Goal: Task Accomplishment & Management: Manage account settings

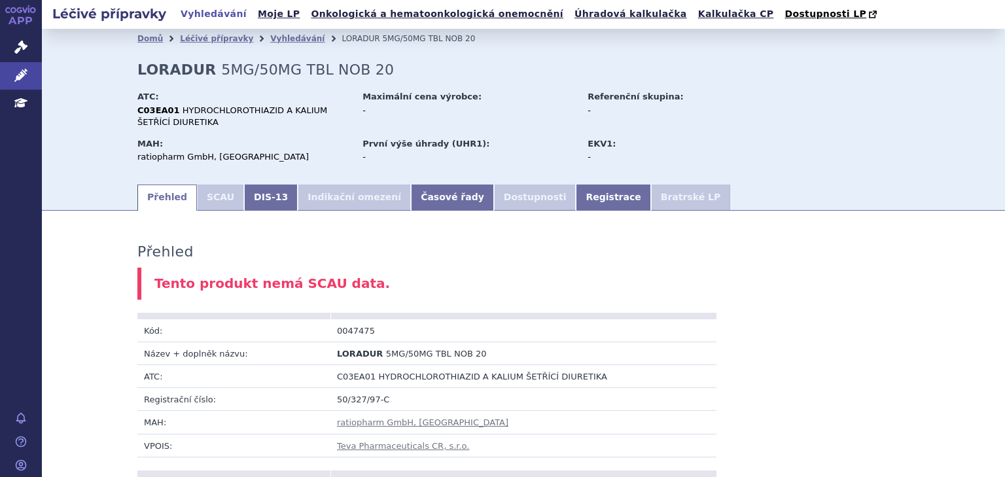
scroll to position [608, 0]
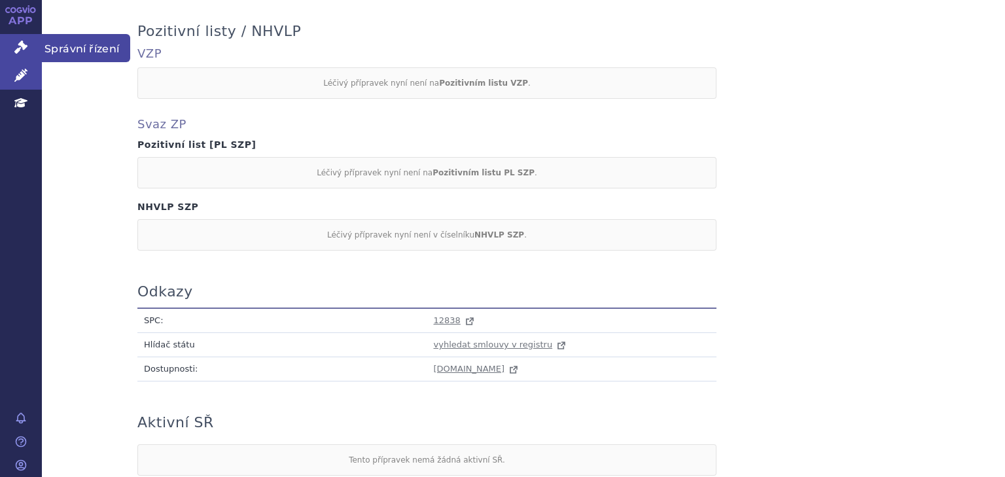
click at [10, 47] on link "Správní řízení" at bounding box center [21, 47] width 42 height 27
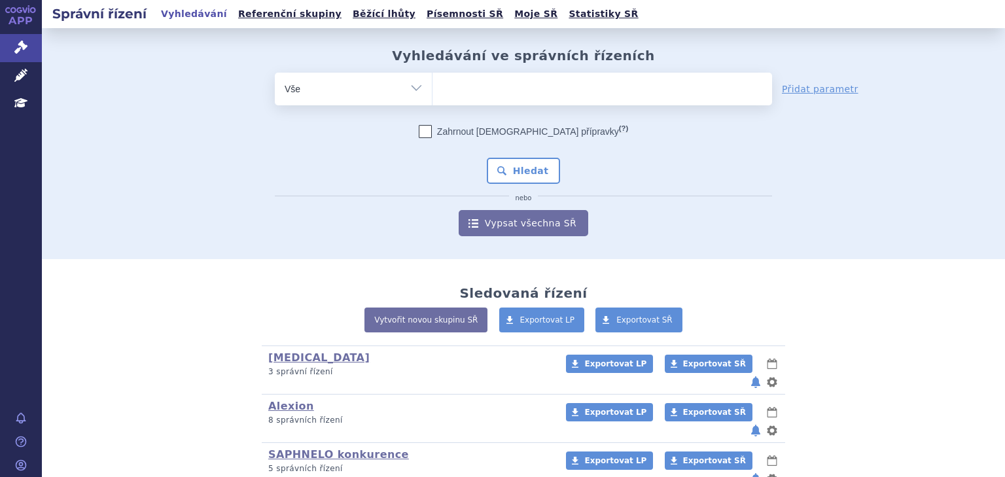
click at [490, 89] on ul at bounding box center [601, 86] width 339 height 27
click at [432, 89] on select at bounding box center [432, 88] width 1 height 33
click at [476, 87] on ul at bounding box center [601, 86] width 339 height 27
click at [432, 87] on select at bounding box center [432, 88] width 1 height 33
type input "sa"
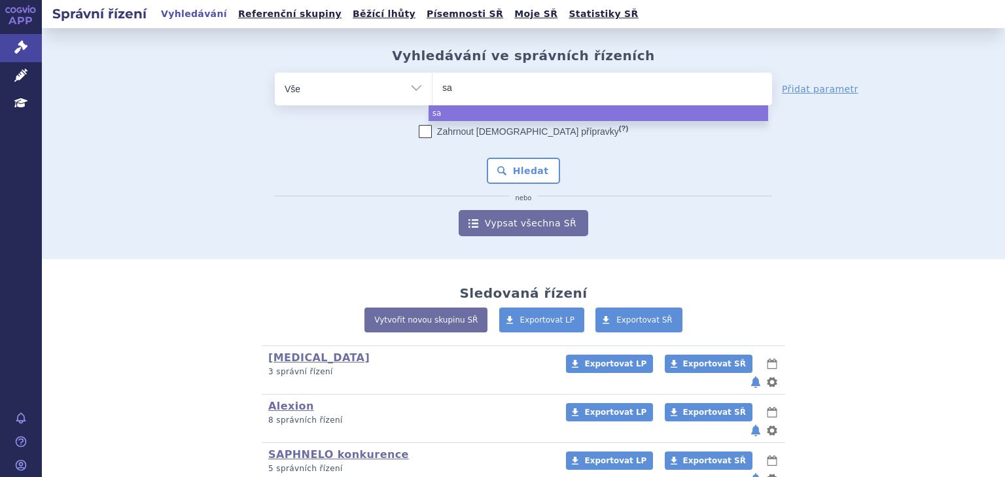
type input "sak"
type input "saku"
type input "sakub"
type input "sakubit"
type input "sakubitr"
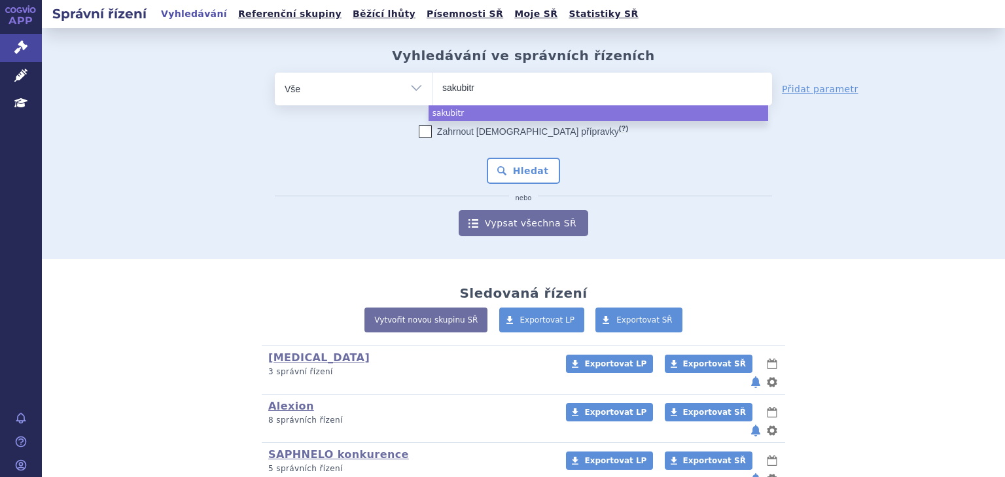
type input "sakubitri"
type input "sakubitril"
select select "sakubitril"
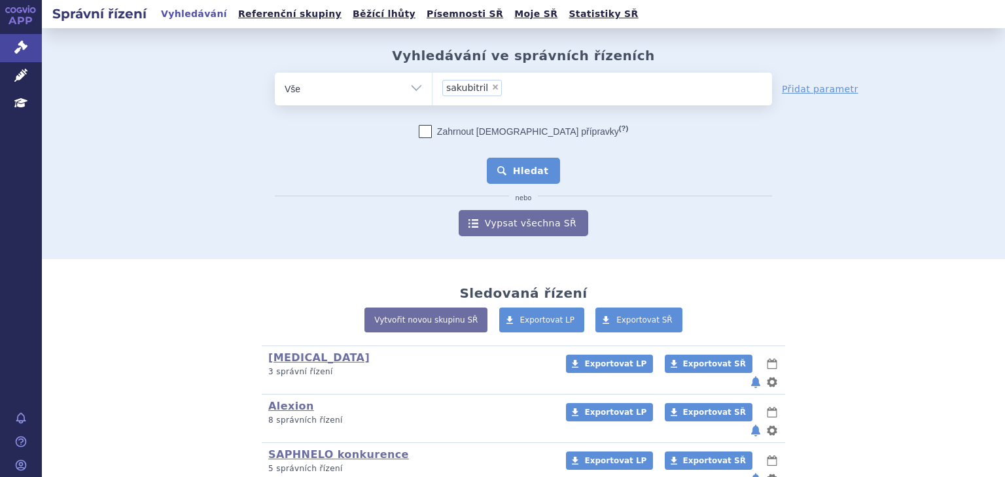
click at [526, 160] on button "Hledat" at bounding box center [524, 171] width 74 height 26
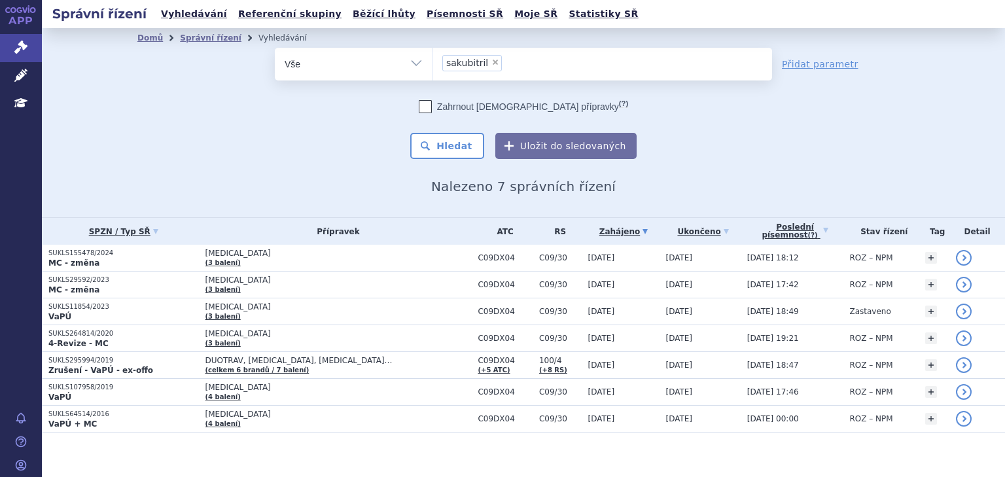
click at [491, 62] on span "×" at bounding box center [495, 62] width 8 height 8
click at [432, 62] on select "sakubitril" at bounding box center [432, 63] width 1 height 33
select select
click at [494, 60] on ul at bounding box center [601, 61] width 339 height 27
click at [432, 60] on select "sakubitril" at bounding box center [432, 63] width 1 height 33
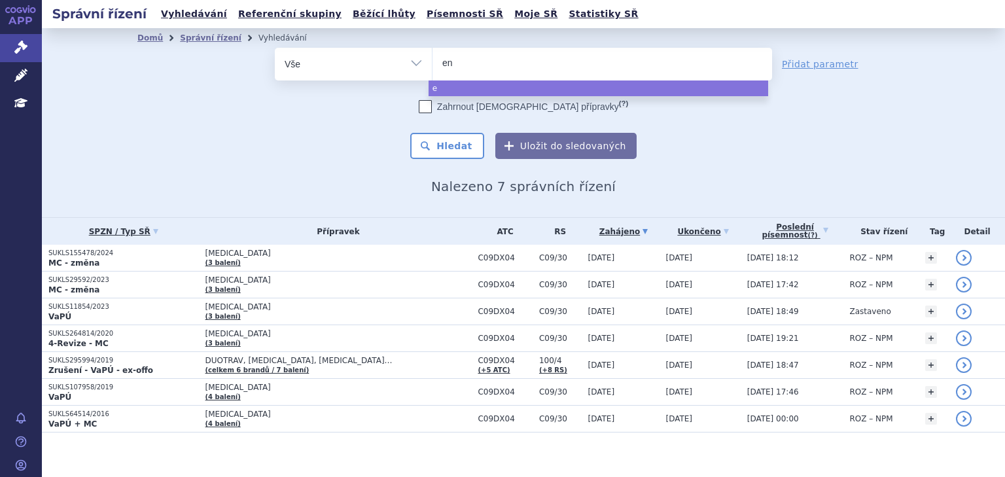
type input "ent"
type input "entre"
type input "entrest"
type input "entresto"
select select "entresto"
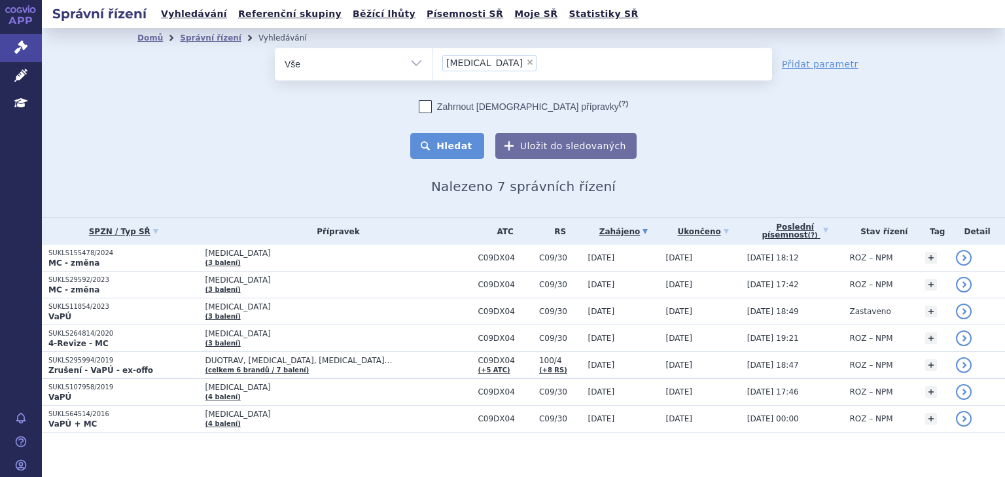
click at [468, 147] on button "Hledat" at bounding box center [447, 146] width 74 height 26
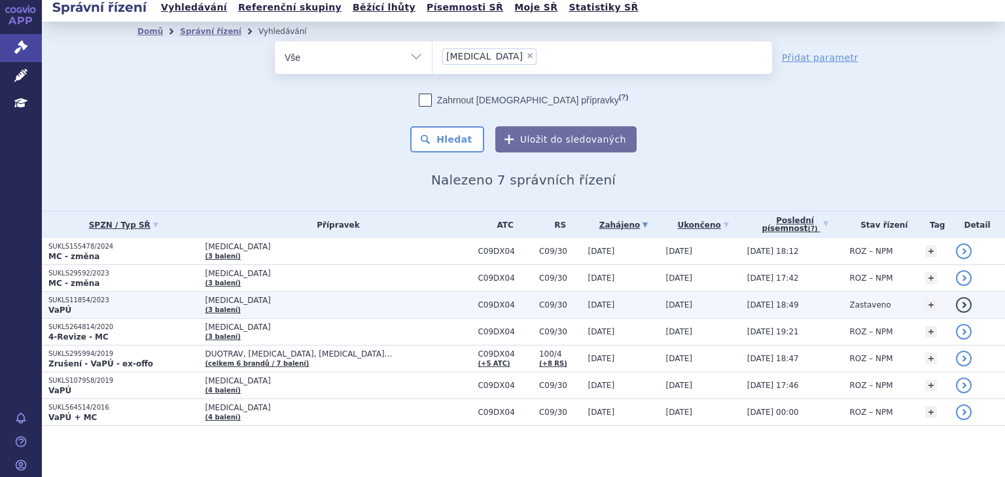
click at [365, 301] on span "[MEDICAL_DATA]" at bounding box center [338, 300] width 266 height 9
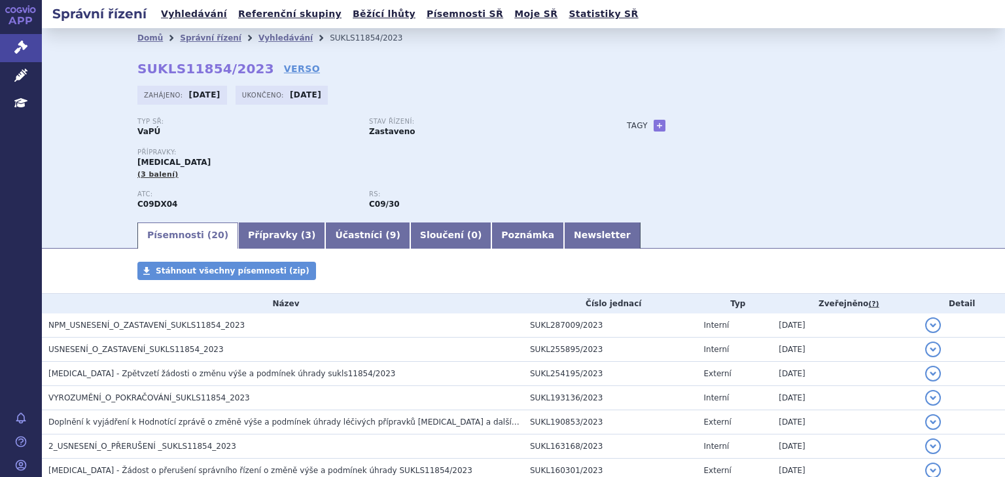
click at [564, 238] on link "Newsletter" at bounding box center [602, 235] width 77 height 26
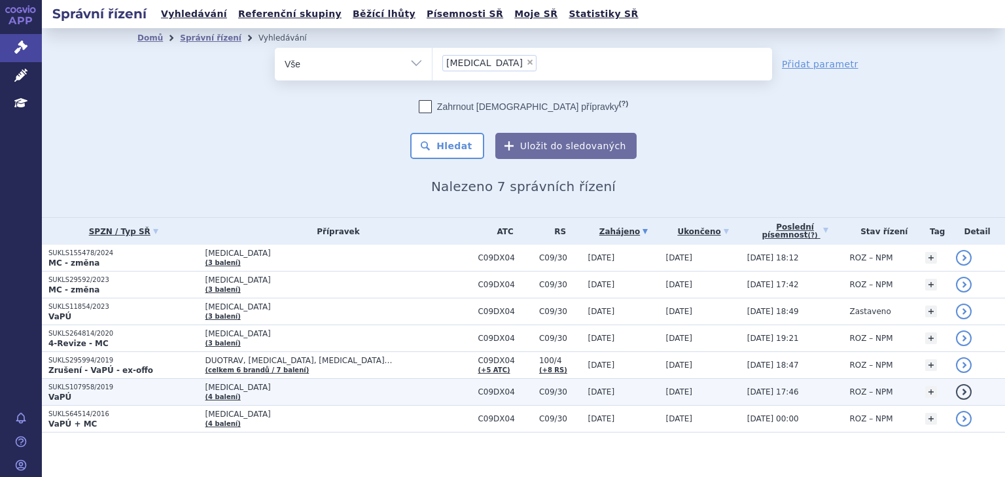
click at [311, 387] on span "[MEDICAL_DATA]" at bounding box center [338, 387] width 266 height 9
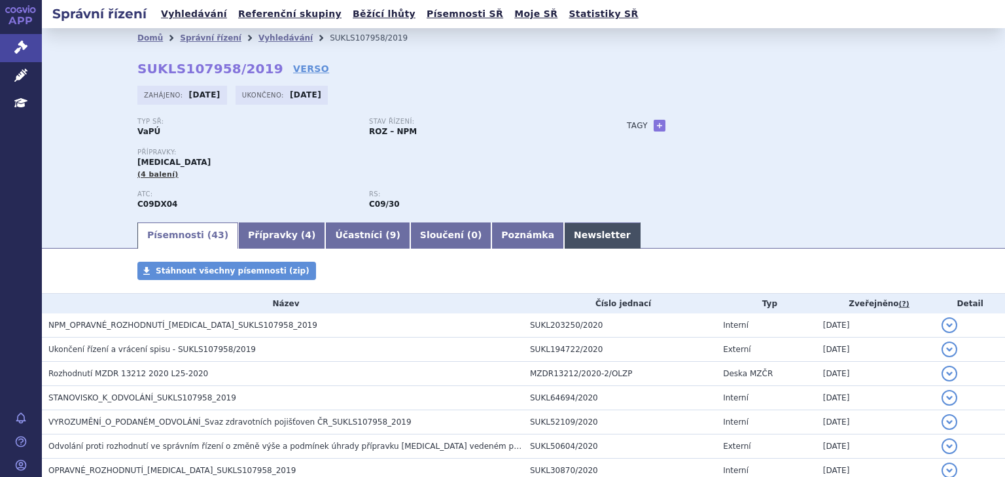
click at [564, 235] on link "Newsletter" at bounding box center [602, 235] width 77 height 26
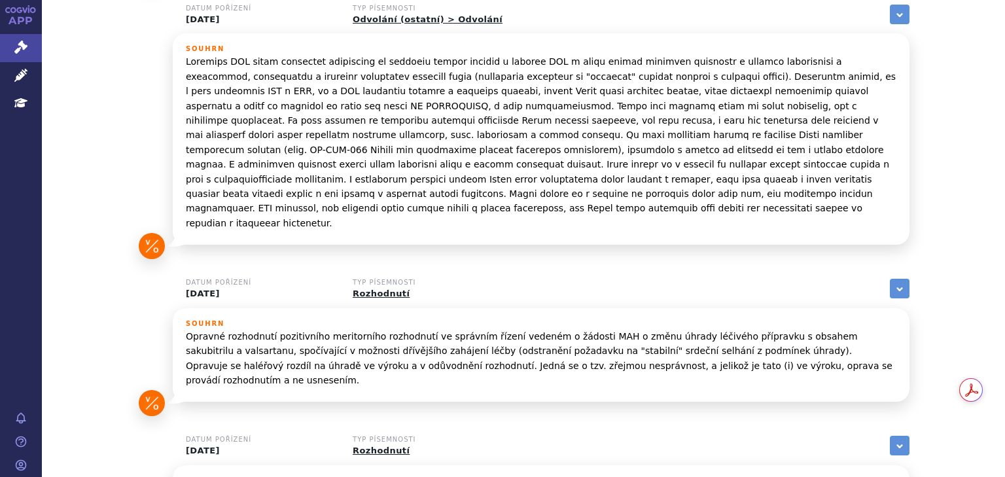
scroll to position [628, 0]
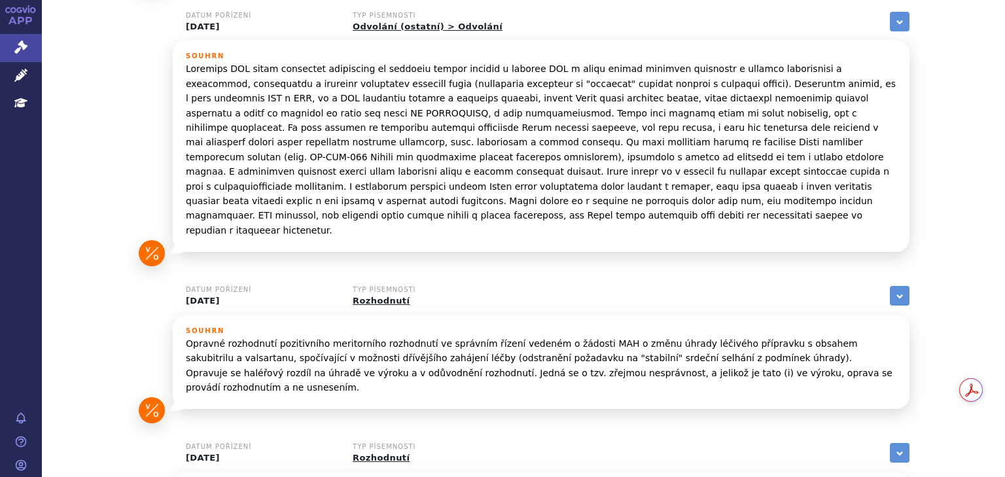
click at [507, 286] on div "Datum pořízení 04.02.2020 Typ písemnosti Rozhodnutí zobrazit vše" at bounding box center [541, 300] width 736 height 29
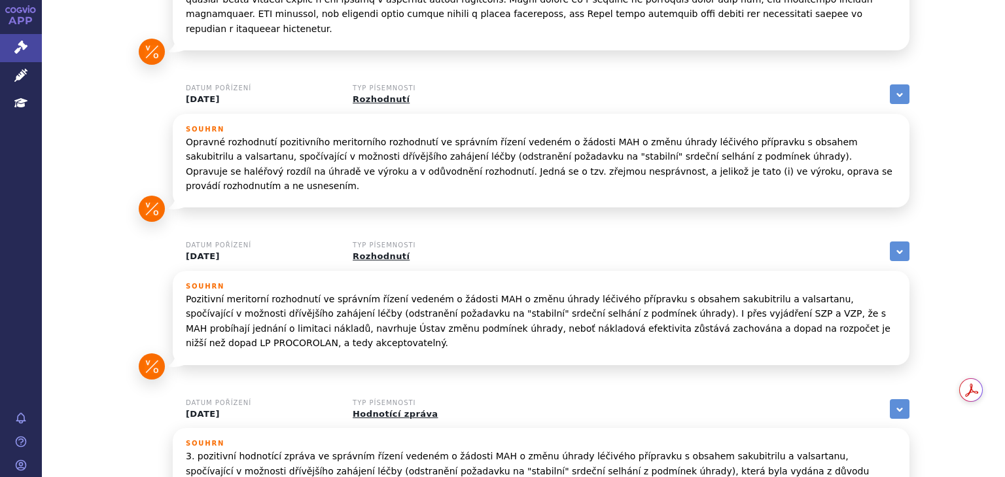
scroll to position [906, 0]
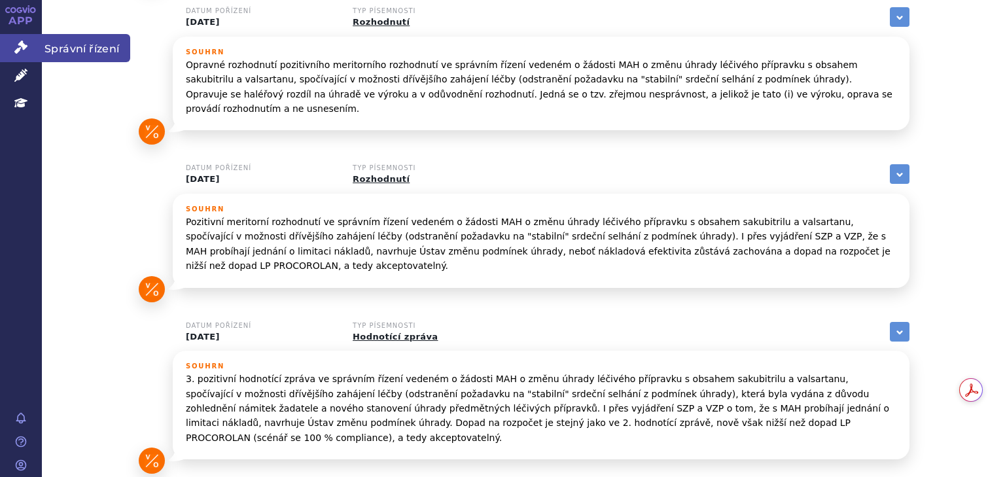
click at [19, 41] on icon at bounding box center [20, 47] width 13 height 13
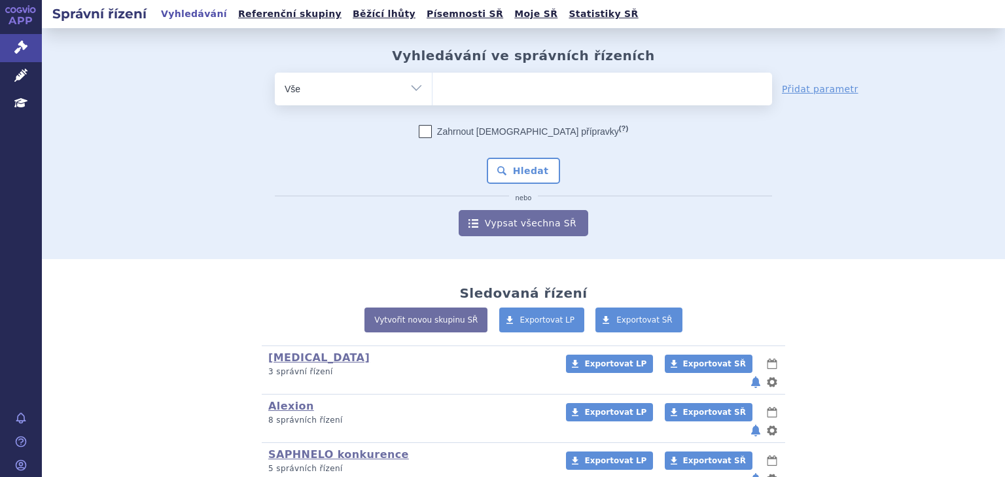
click at [456, 84] on ul at bounding box center [601, 86] width 339 height 27
click at [432, 84] on select at bounding box center [432, 88] width 1 height 33
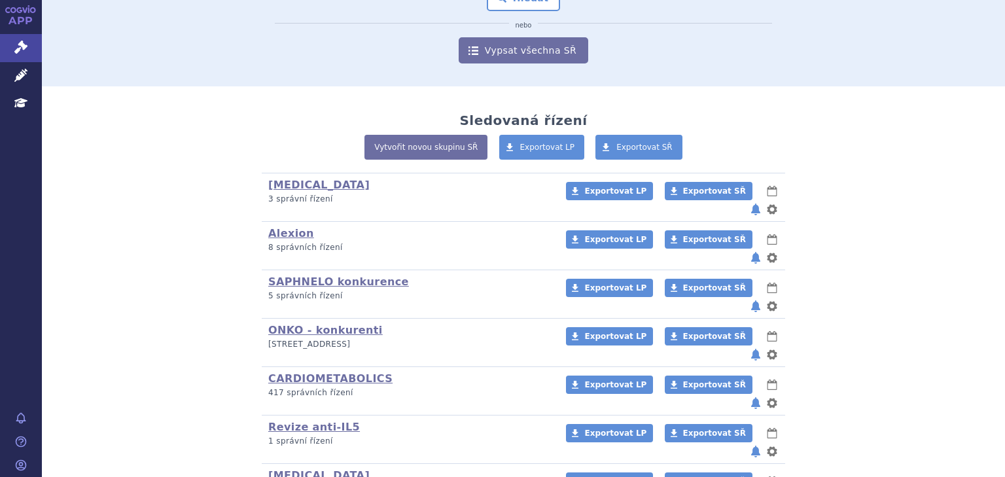
scroll to position [243, 0]
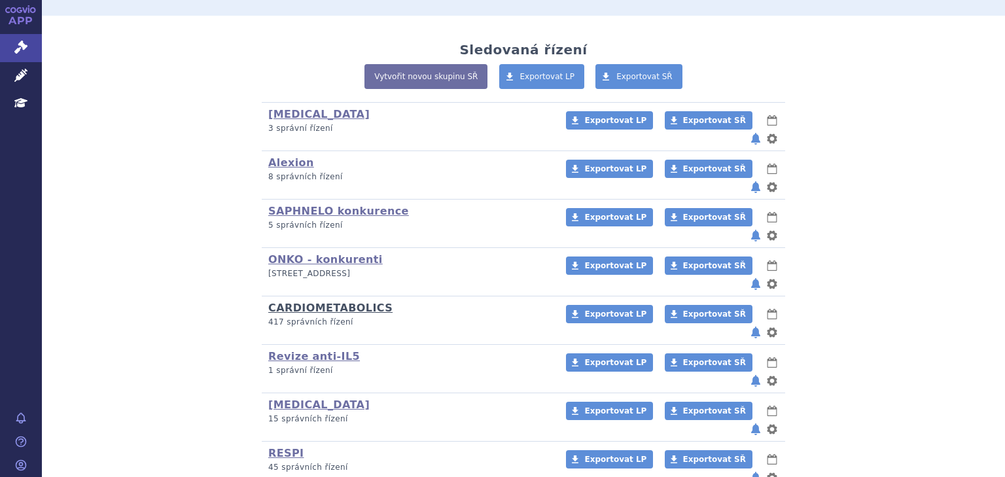
click at [306, 302] on link "CARDIOMETABOLICS" at bounding box center [330, 308] width 124 height 12
click at [313, 302] on link "CARDIOMETABOLICS" at bounding box center [330, 308] width 124 height 12
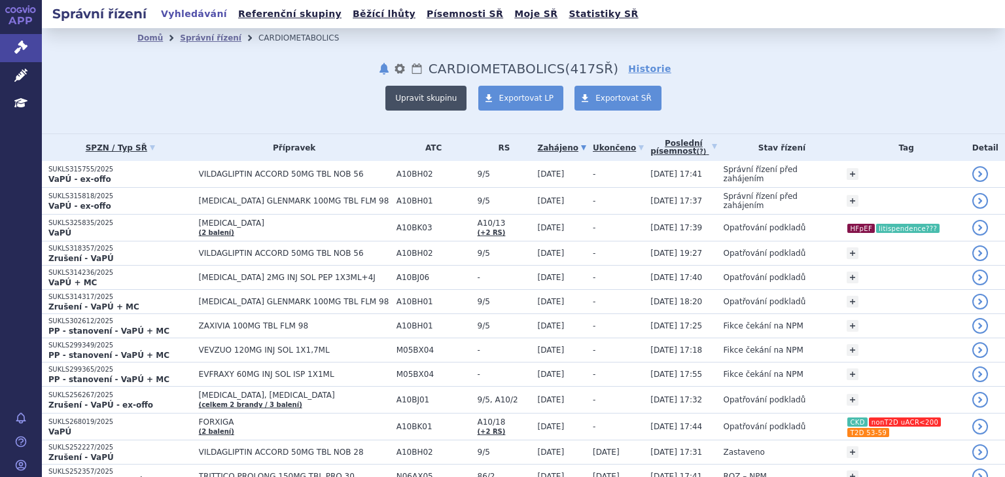
click at [441, 97] on button "Upravit skupinu" at bounding box center [425, 98] width 81 height 25
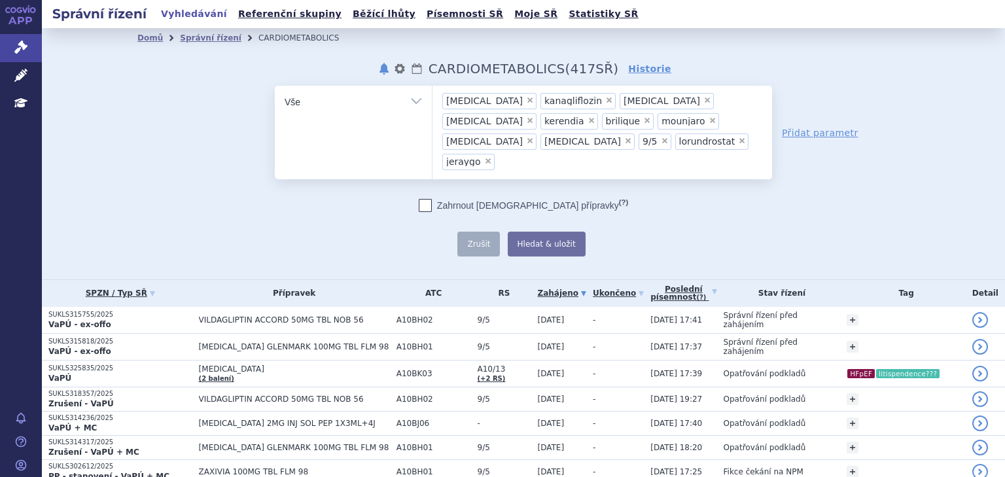
click at [597, 143] on ul "× [MEDICAL_DATA] × kanagliflozin × [MEDICAL_DATA] × [MEDICAL_DATA] × kerendia ×…" at bounding box center [601, 131] width 339 height 90
click at [432, 118] on select "[MEDICAL_DATA] kanagliflozin [MEDICAL_DATA] [MEDICAL_DATA] kerendia brilique mo…" at bounding box center [432, 101] width 1 height 33
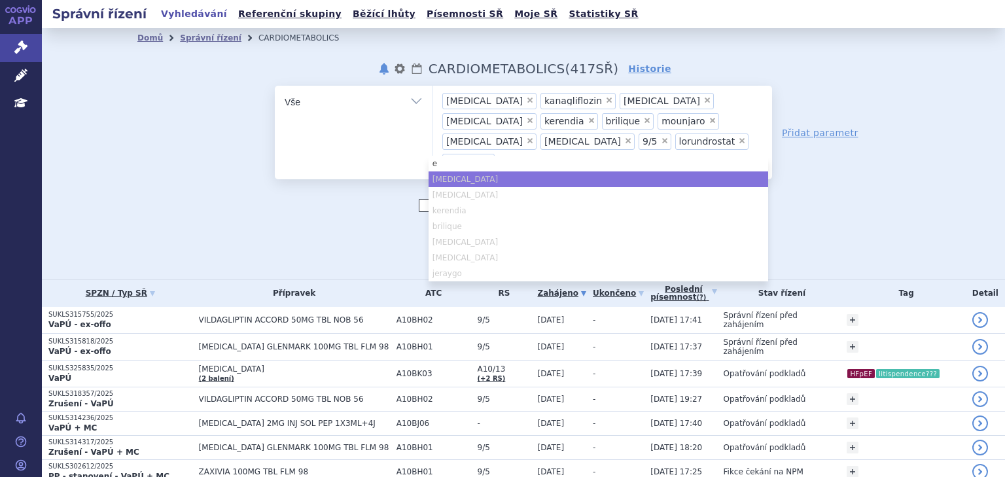
type input "ent"
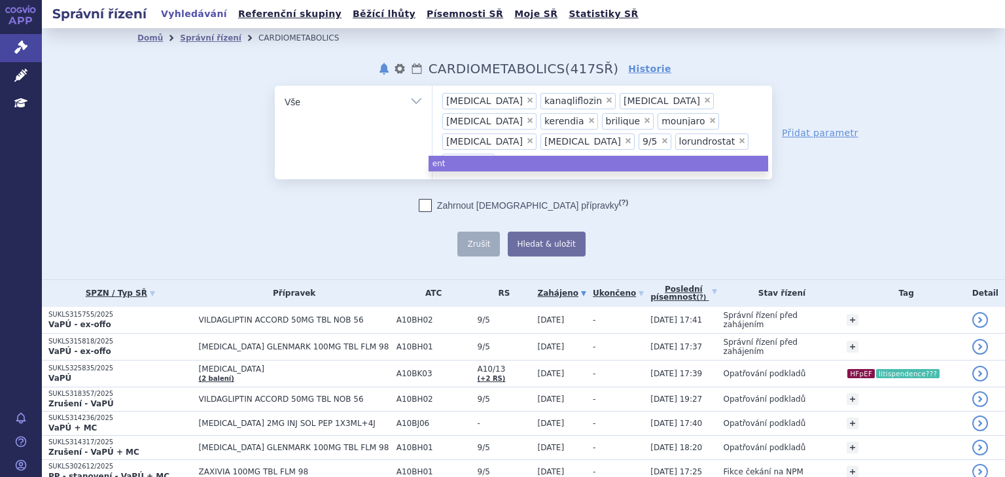
type input "entre"
type input "entres"
type input "[MEDICAL_DATA]"
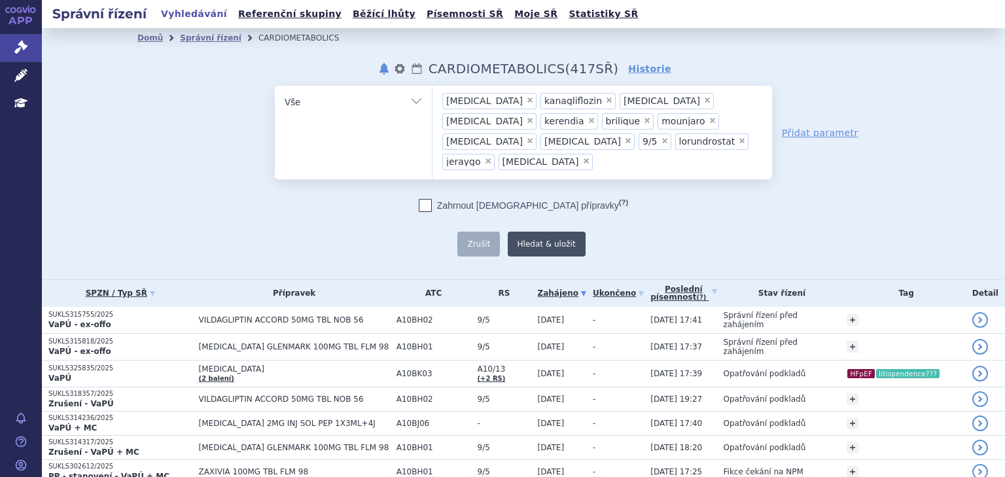
click at [524, 232] on button "Hledat & uložit" at bounding box center [547, 244] width 78 height 25
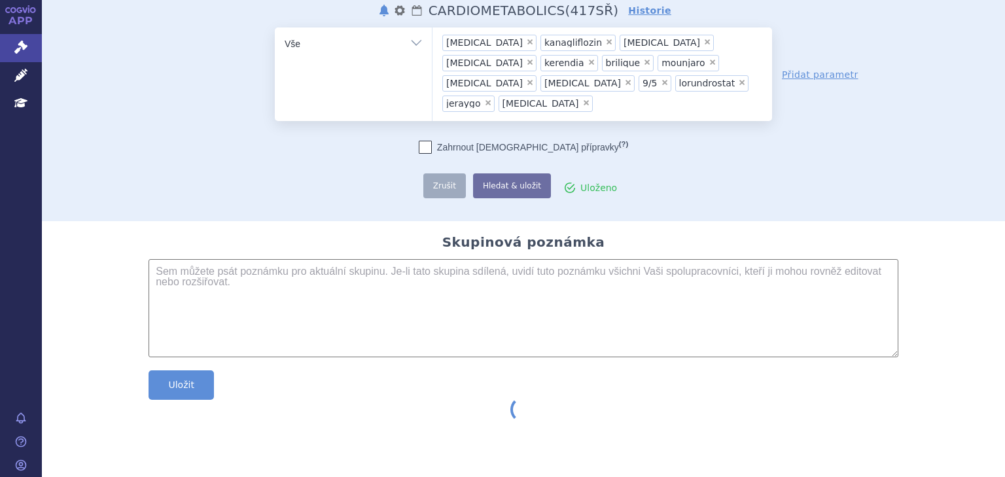
scroll to position [59, 0]
